Goal: Information Seeking & Learning: Learn about a topic

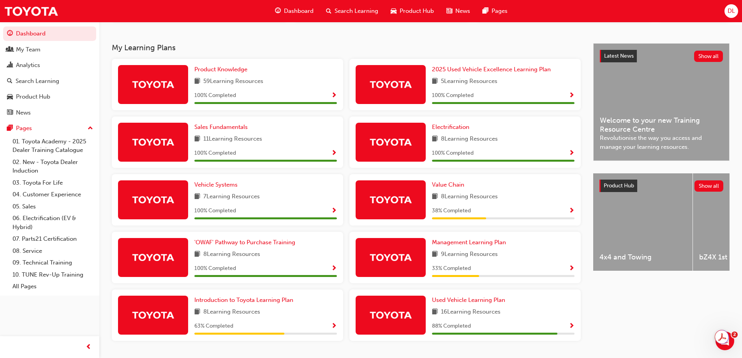
scroll to position [156, 0]
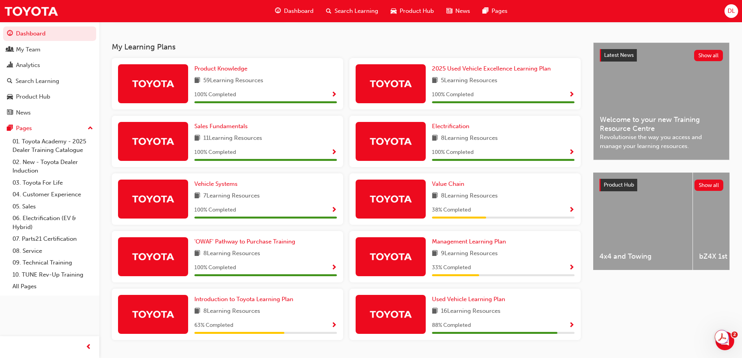
click at [574, 325] on span "Show Progress" at bounding box center [572, 325] width 6 height 7
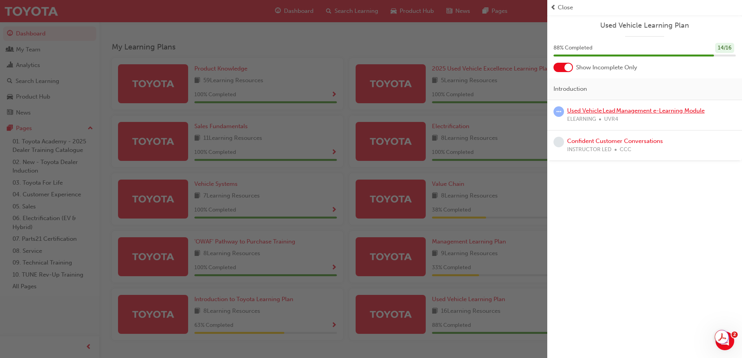
click at [611, 112] on link "Used Vehicle Lead Management e-Learning Module" at bounding box center [636, 110] width 138 height 7
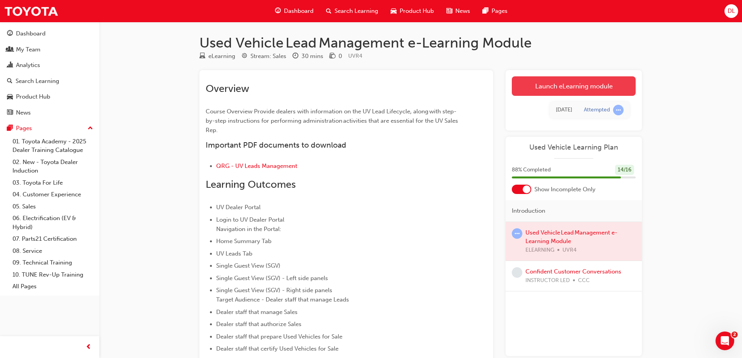
click at [600, 80] on link "Launch eLearning module" at bounding box center [574, 85] width 124 height 19
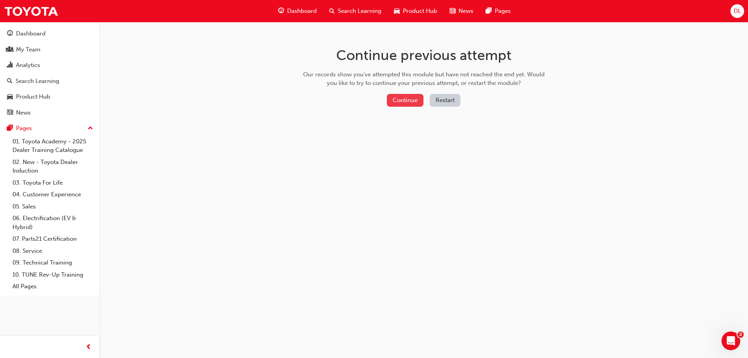
click at [390, 99] on button "Continue" at bounding box center [405, 100] width 37 height 13
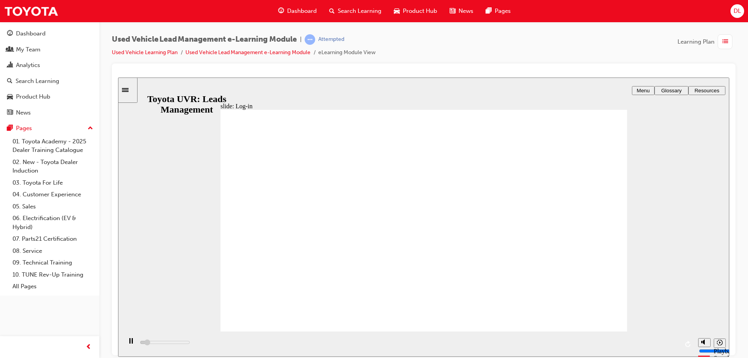
click at [722, 345] on icon "playback speed" at bounding box center [720, 342] width 6 height 6
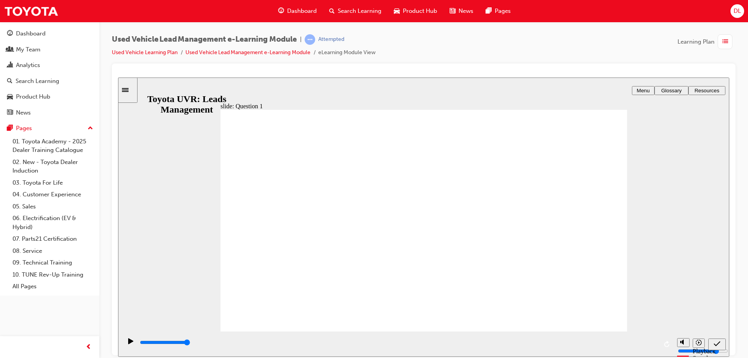
click at [152, 228] on div "slide: Question 1 Rectangle 1 Rectangle 3 ASSESSMENT – QUESTION 1/6 Rectangle 2…" at bounding box center [423, 216] width 611 height 279
drag, startPoint x: 321, startPoint y: 249, endPoint x: 322, endPoint y: 207, distance: 42.1
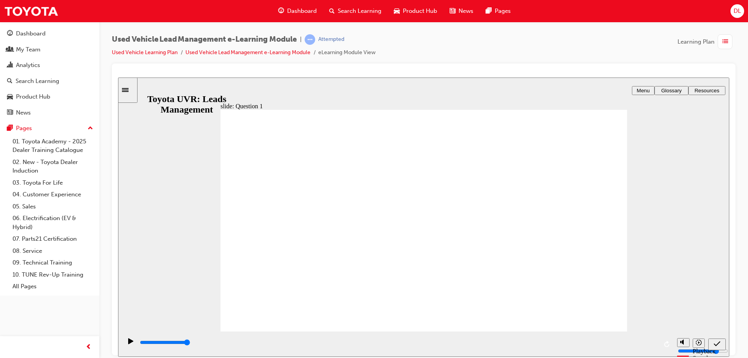
drag, startPoint x: 353, startPoint y: 248, endPoint x: 353, endPoint y: 222, distance: 26.5
drag, startPoint x: 336, startPoint y: 288, endPoint x: 333, endPoint y: 201, distance: 86.9
type input "5000"
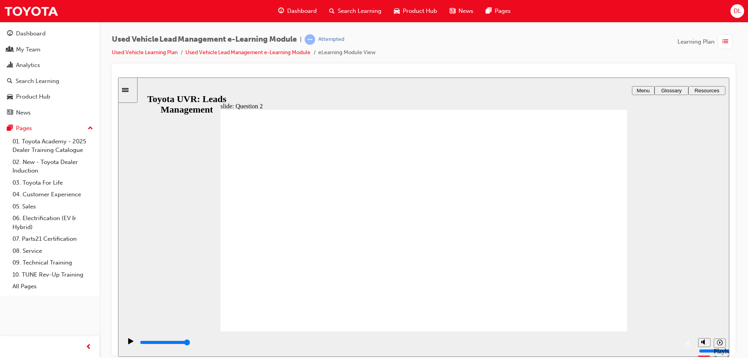
checkbox input "true"
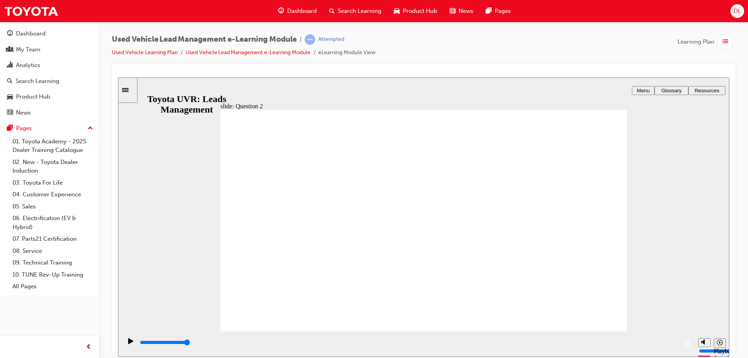
radio input "false"
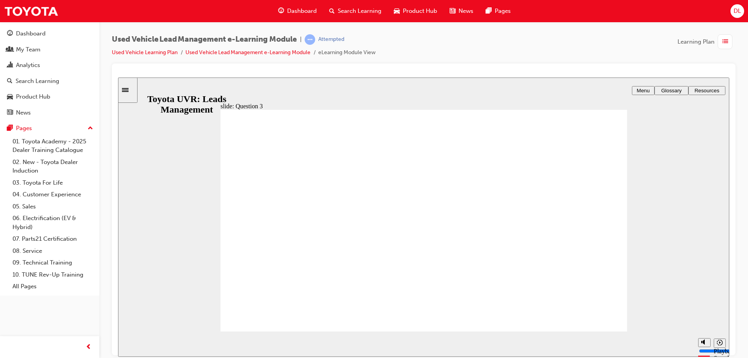
radio input "false"
radio input "true"
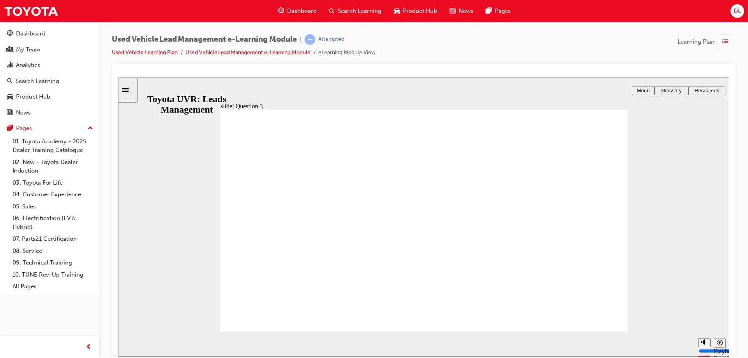
radio input "true"
type input "5000"
checkbox input "true"
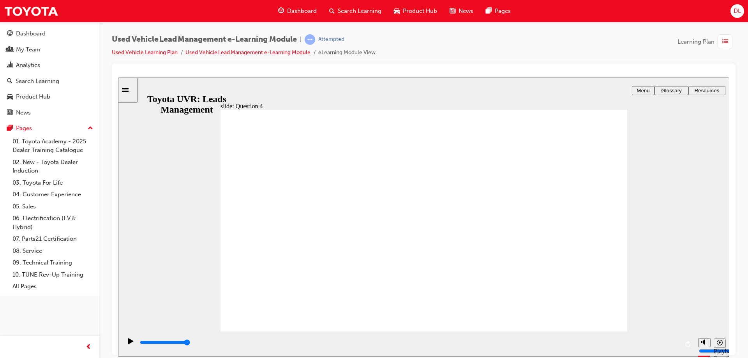
checkbox input "true"
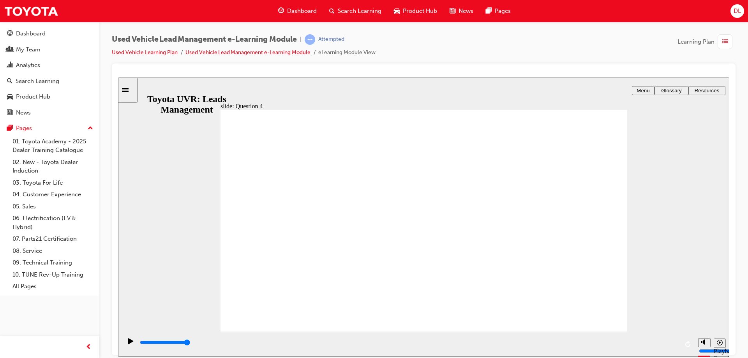
checkbox input "true"
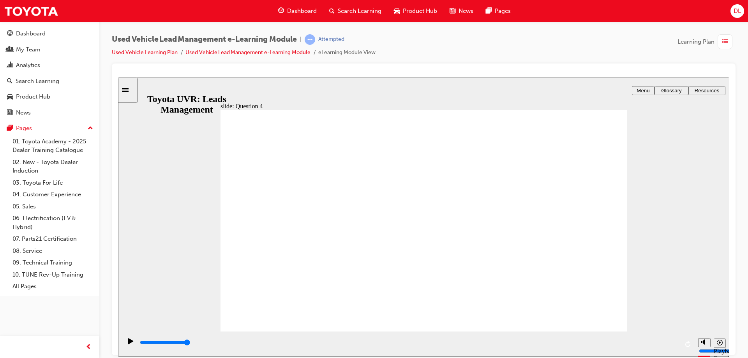
checkbox input "true"
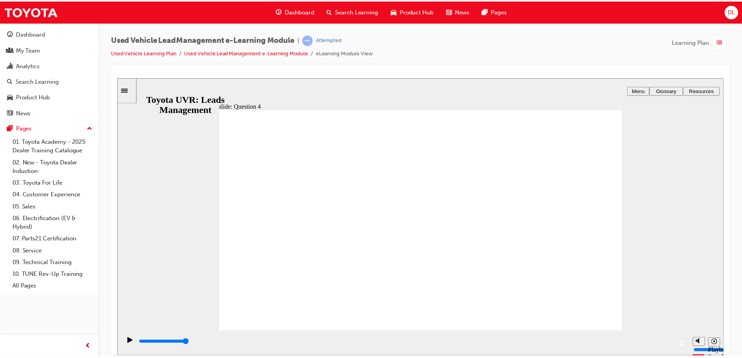
scroll to position [1, 0]
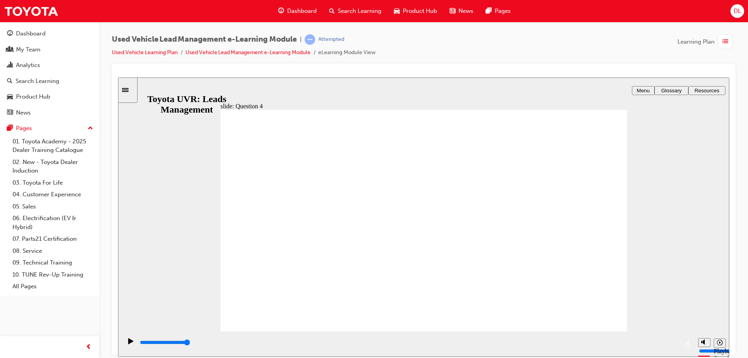
radio input "true"
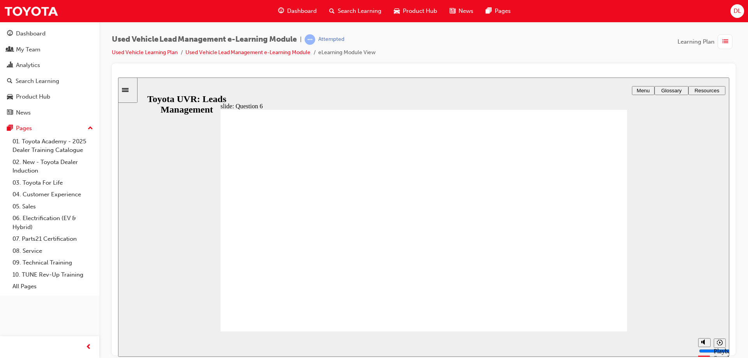
radio input "true"
type input "10100"
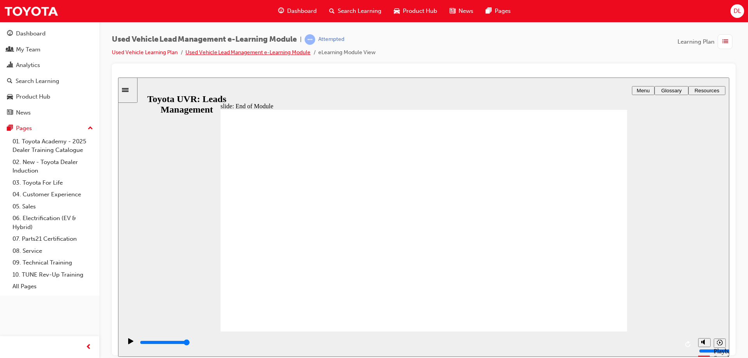
click at [247, 52] on link "Used Vehicle Lead Management e-Learning Module" at bounding box center [247, 52] width 125 height 7
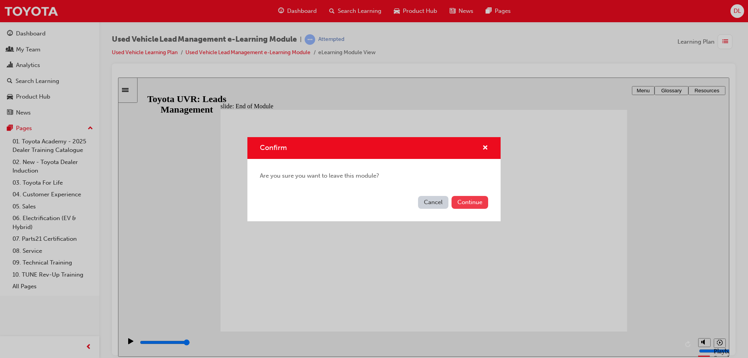
click at [482, 204] on button "Continue" at bounding box center [470, 202] width 37 height 13
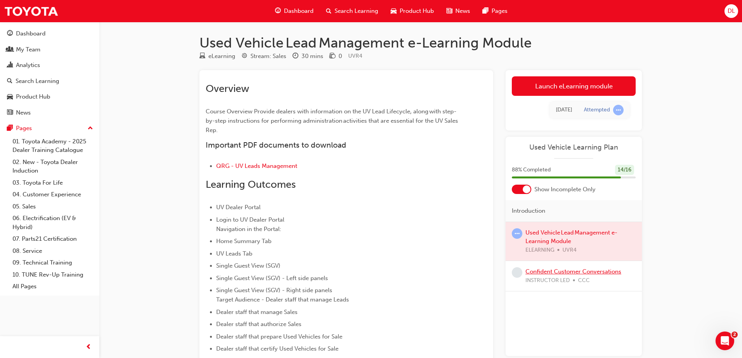
click at [607, 274] on link "Confident Customer Conversations" at bounding box center [574, 271] width 96 height 7
click at [295, 4] on div "Dashboard" at bounding box center [294, 11] width 51 height 16
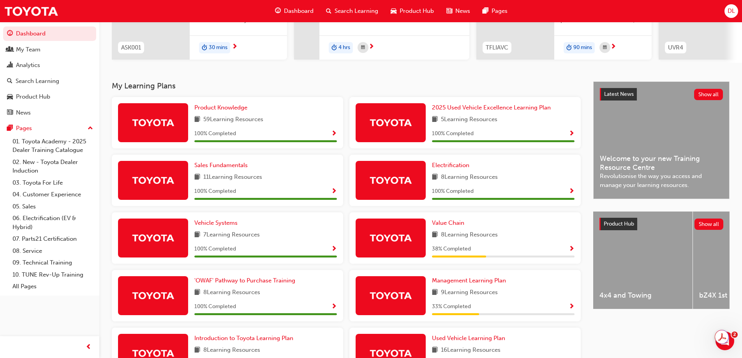
scroll to position [156, 0]
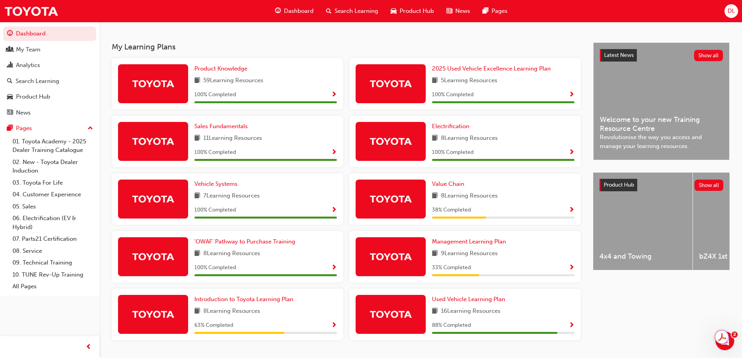
click at [336, 329] on span "Show Progress" at bounding box center [334, 325] width 6 height 7
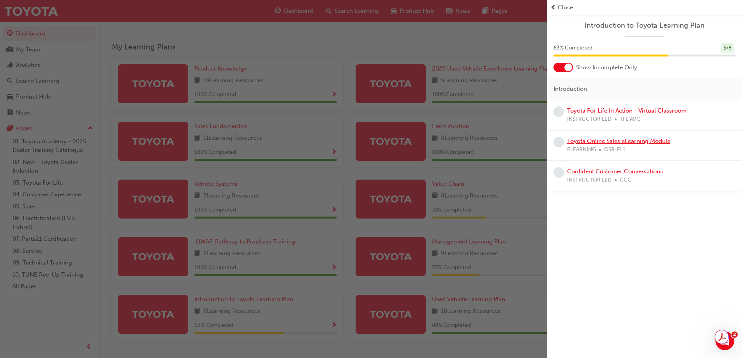
click at [667, 140] on link "Toyota Online Sales eLearning Module" at bounding box center [618, 141] width 103 height 7
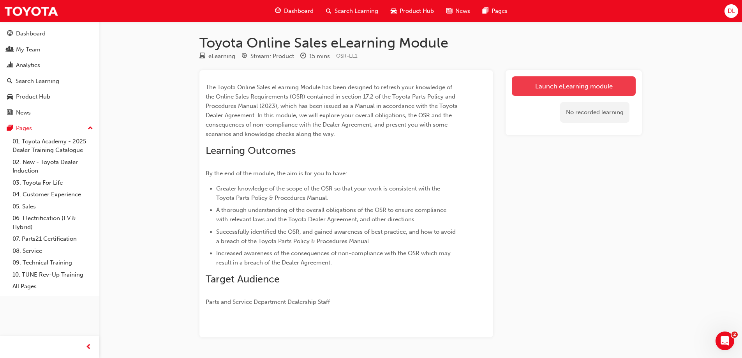
click at [590, 87] on link "Launch eLearning module" at bounding box center [574, 85] width 124 height 19
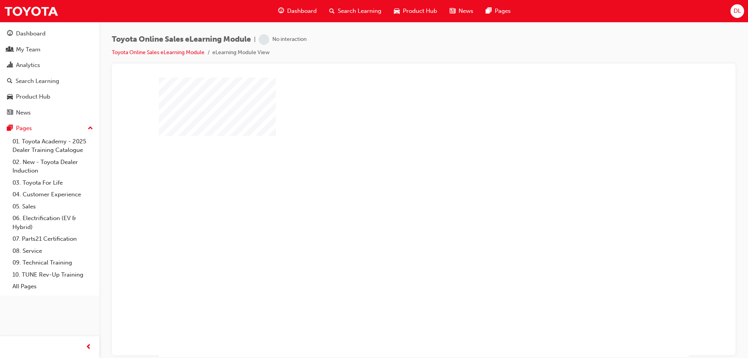
click at [401, 194] on div "play" at bounding box center [401, 194] width 0 height 0
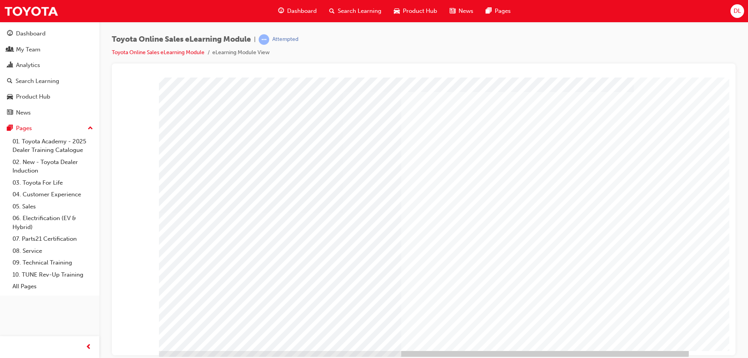
scroll to position [13, 0]
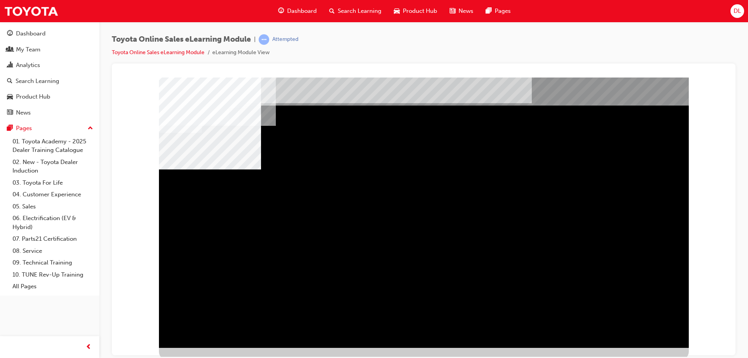
scroll to position [13, 0]
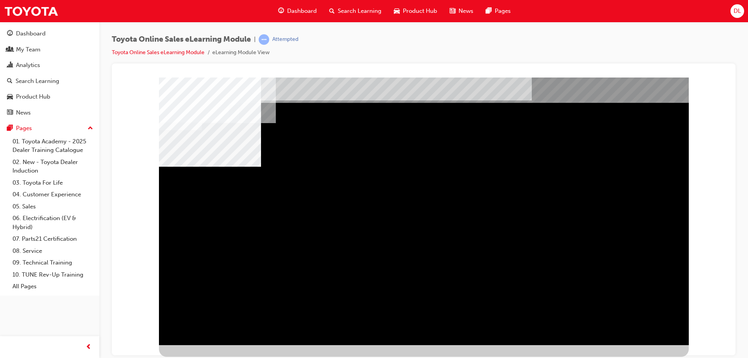
drag, startPoint x: 562, startPoint y: 222, endPoint x: 577, endPoint y: 244, distance: 26.0
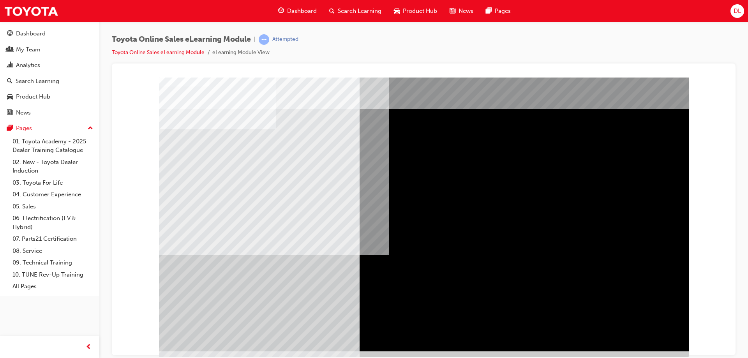
scroll to position [13, 0]
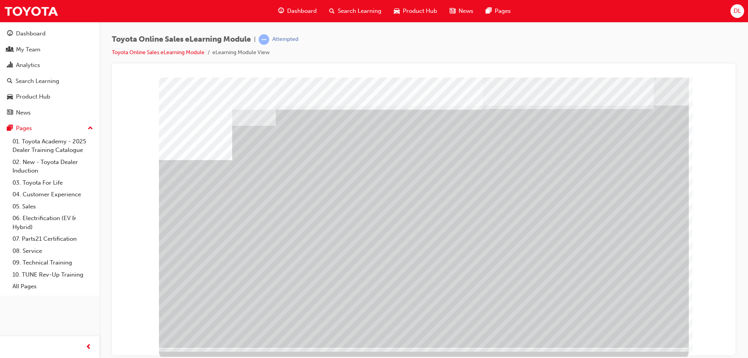
scroll to position [13, 0]
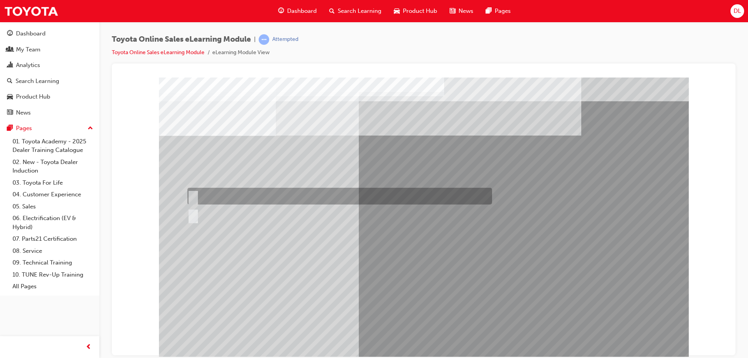
click at [216, 194] on div at bounding box center [337, 196] width 305 height 17
radio input "true"
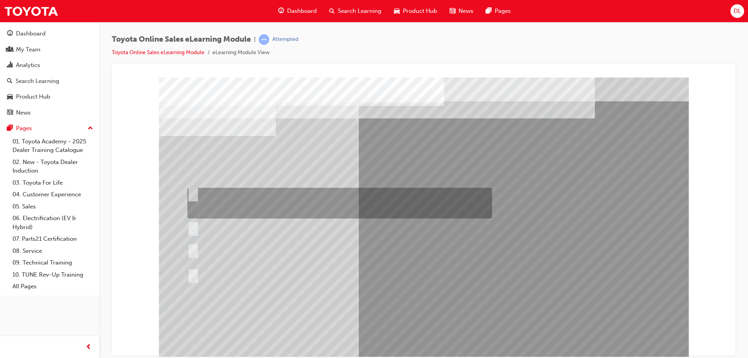
click at [331, 204] on div at bounding box center [337, 203] width 305 height 31
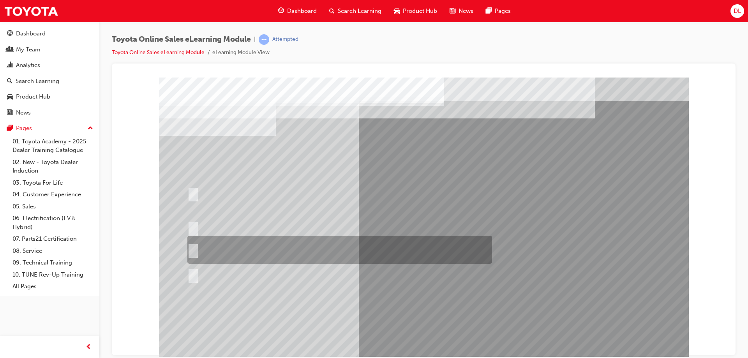
click at [255, 242] on div at bounding box center [337, 250] width 305 height 28
radio input "false"
radio input "true"
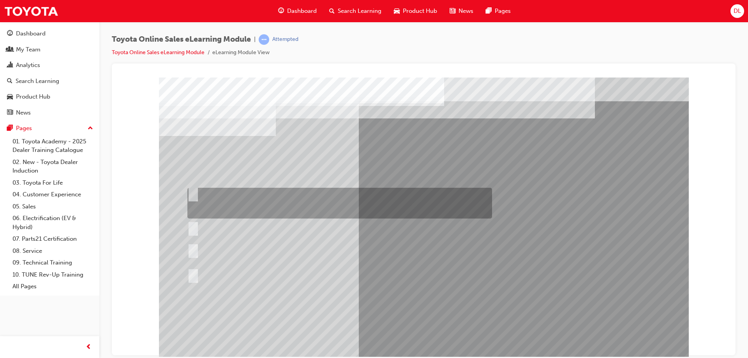
click at [268, 199] on div at bounding box center [337, 203] width 305 height 31
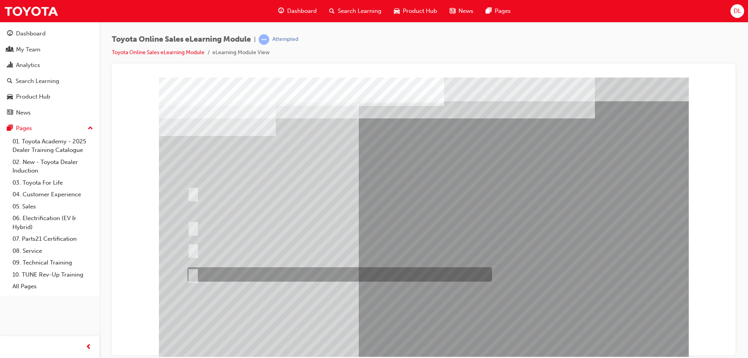
click at [283, 273] on div at bounding box center [337, 274] width 305 height 14
radio input "false"
radio input "true"
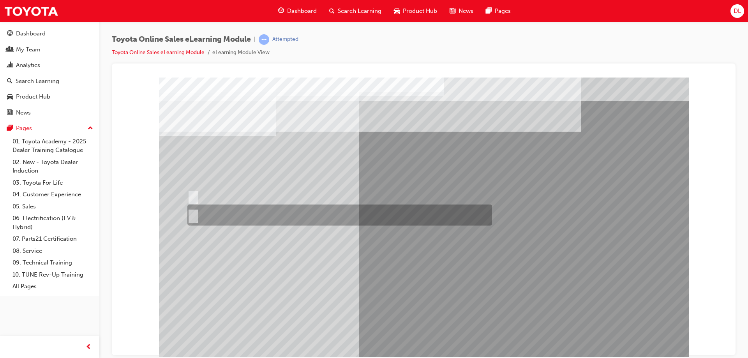
click at [217, 217] on div at bounding box center [337, 215] width 305 height 21
radio input "true"
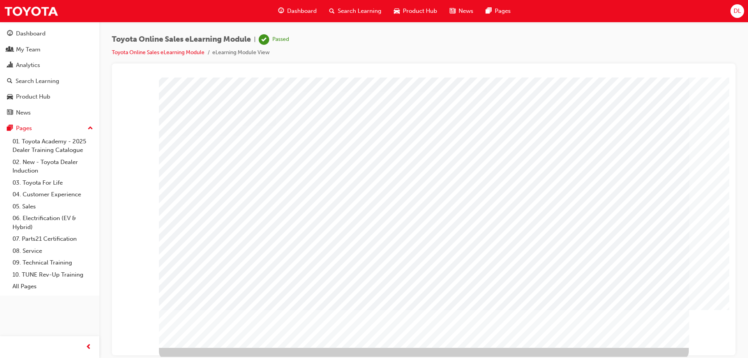
scroll to position [13, 0]
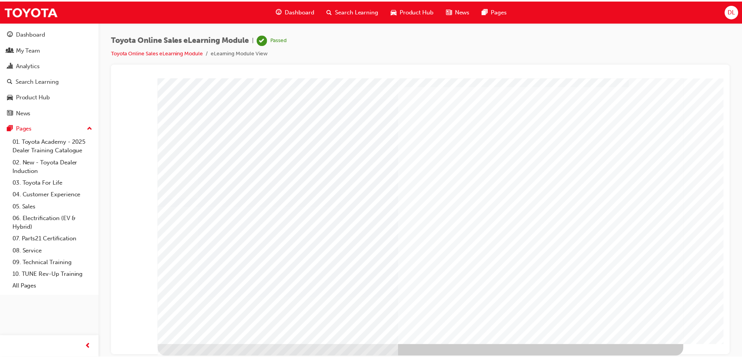
scroll to position [0, 0]
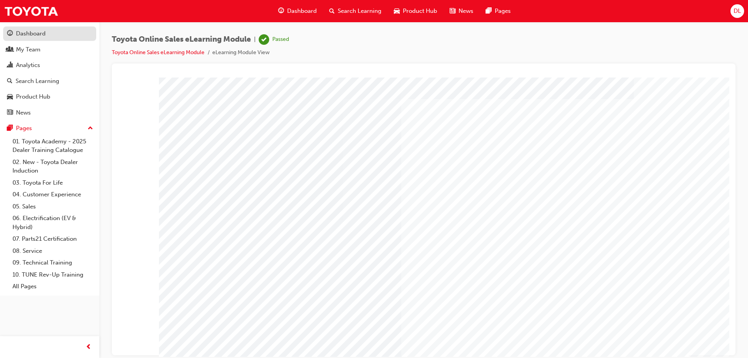
click at [25, 35] on div "Dashboard" at bounding box center [31, 33] width 30 height 9
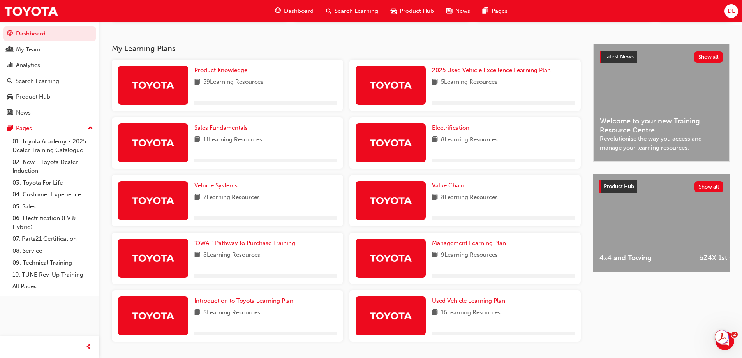
scroll to position [140, 0]
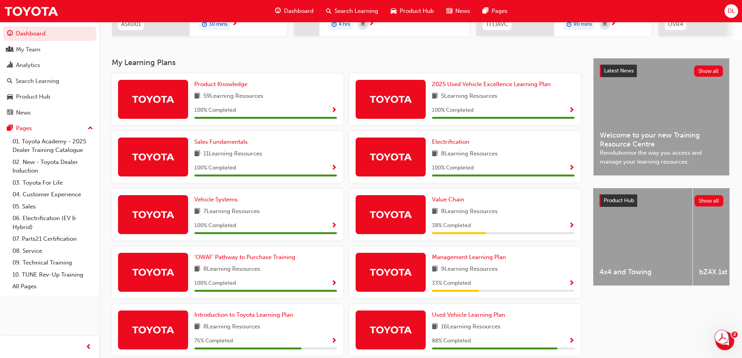
click at [571, 227] on span "Show Progress" at bounding box center [572, 225] width 6 height 7
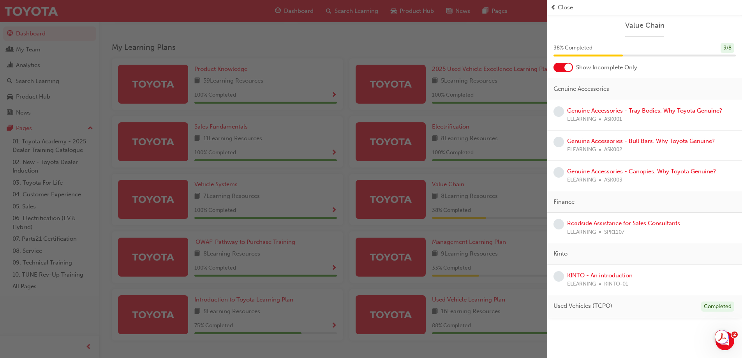
scroll to position [156, 0]
click at [649, 110] on link "Genuine Accessories - Tray Bodies. Why Toyota Genuine?" at bounding box center [644, 110] width 155 height 7
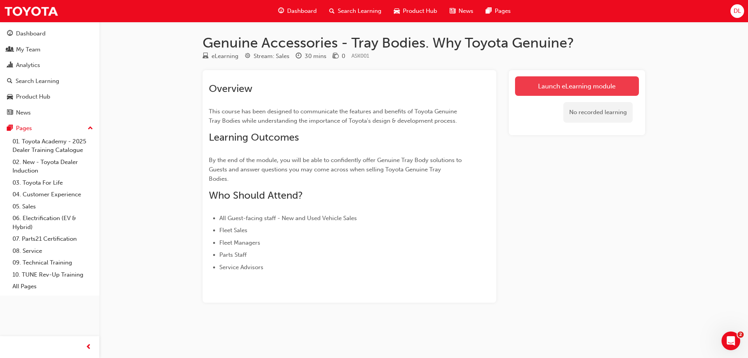
click at [621, 87] on link "Launch eLearning module" at bounding box center [577, 85] width 124 height 19
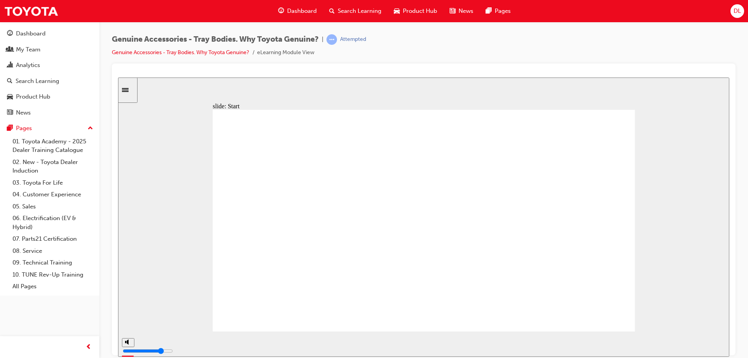
click at [673, 344] on button "replay" at bounding box center [670, 344] width 12 height 12
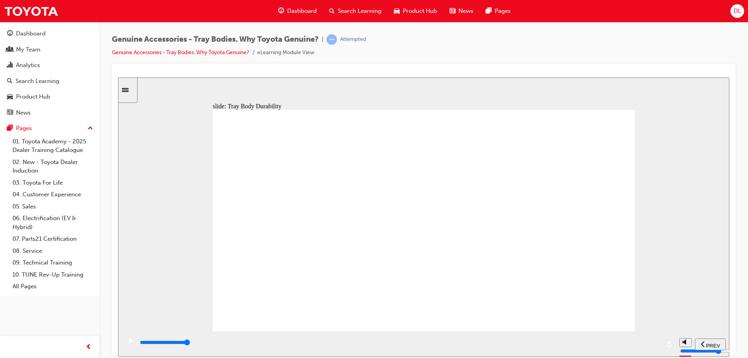
drag, startPoint x: 346, startPoint y: 344, endPoint x: 457, endPoint y: 348, distance: 110.3
click at [457, 347] on div "playback controls" at bounding box center [399, 342] width 521 height 9
drag, startPoint x: 469, startPoint y: 345, endPoint x: 563, endPoint y: 343, distance: 93.5
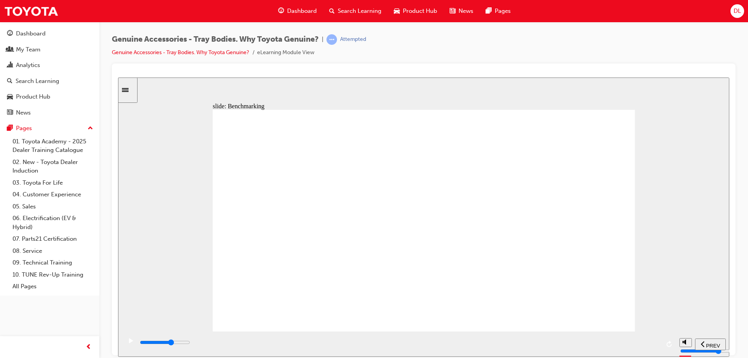
click at [557, 344] on div "playback controls" at bounding box center [399, 342] width 521 height 9
drag, startPoint x: 573, startPoint y: 341, endPoint x: 656, endPoint y: 344, distance: 83.1
click at [656, 344] on div "playback controls" at bounding box center [399, 342] width 521 height 9
type input "41800"
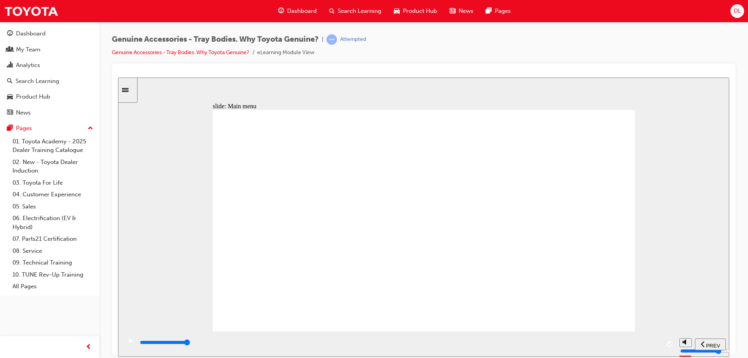
click at [638, 245] on div "slide: Main menu Rectangle 2 Multiply 1 Close Rectangle 1 Mike drives a HiLux d…" at bounding box center [423, 216] width 611 height 279
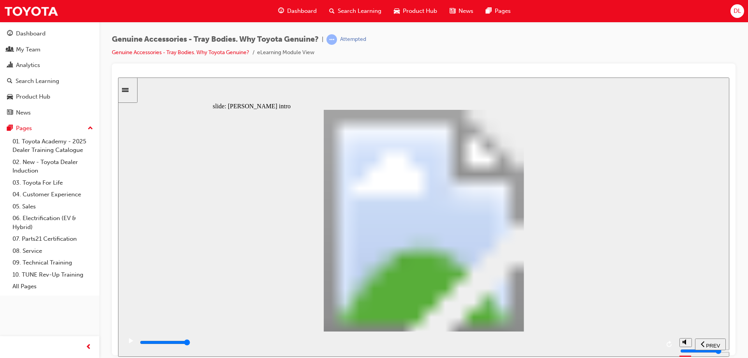
type input "21700"
type input "8"
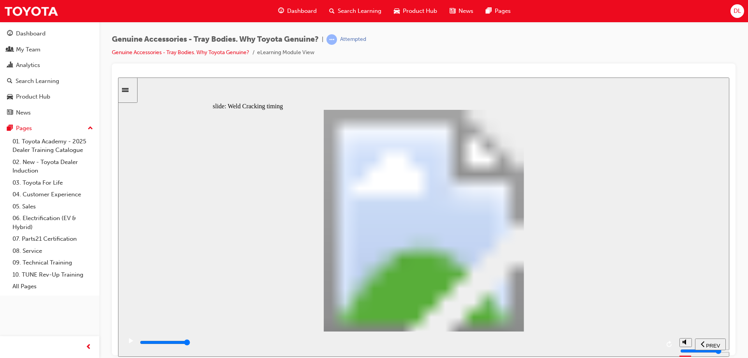
drag, startPoint x: 344, startPoint y: 261, endPoint x: 378, endPoint y: 256, distance: 34.8
drag, startPoint x: 357, startPoint y: 258, endPoint x: 330, endPoint y: 257, distance: 26.1
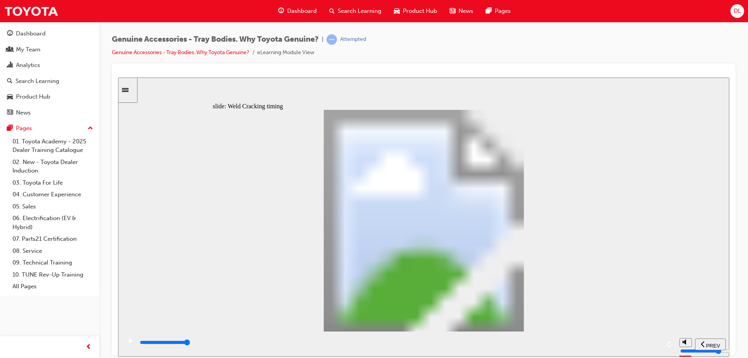
type input "6600"
type input "1"
type input "6700"
type input "2"
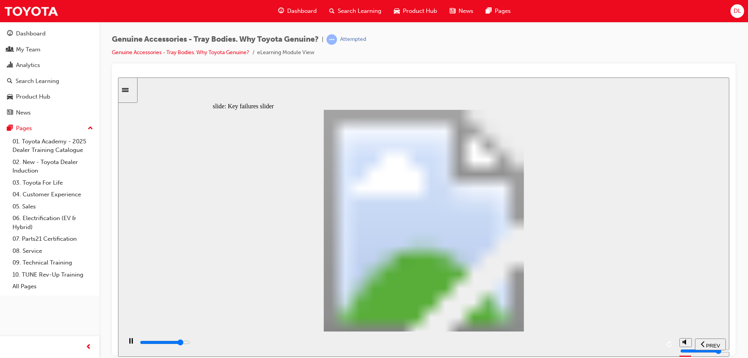
type input "0"
type input "3"
drag, startPoint x: 230, startPoint y: 264, endPoint x: 346, endPoint y: 259, distance: 116.6
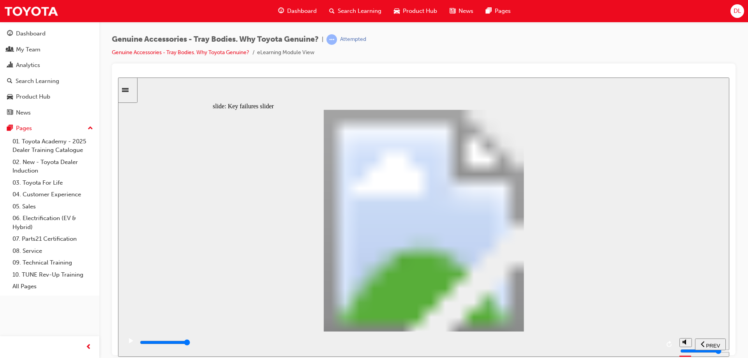
type input "8500"
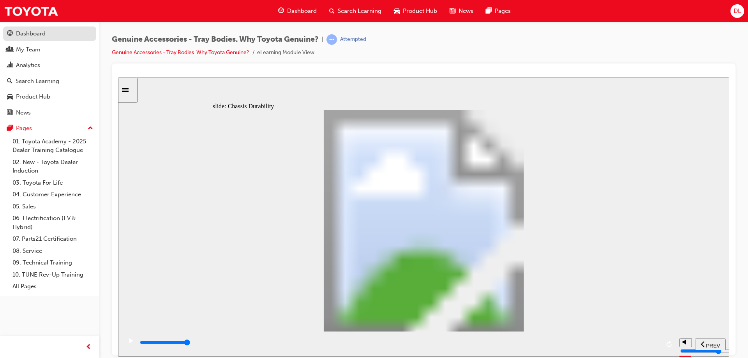
click at [45, 32] on div "Dashboard" at bounding box center [31, 33] width 30 height 9
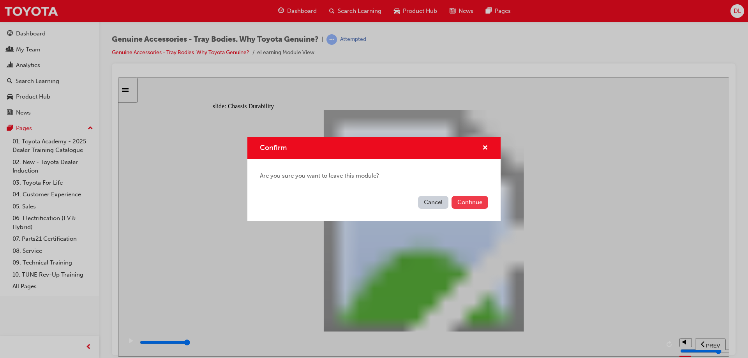
click at [477, 201] on button "Continue" at bounding box center [470, 202] width 37 height 13
